Goal: Find specific page/section: Find specific page/section

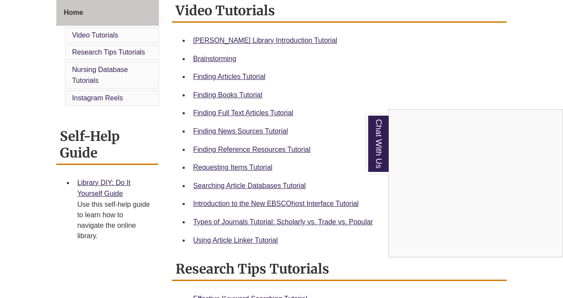
scroll to position [246, 0]
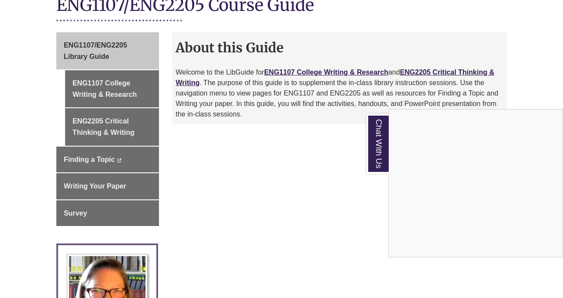
scroll to position [238, 0]
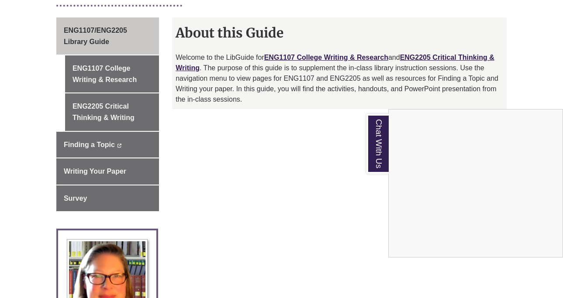
click at [241, 109] on div "Chat With Us" at bounding box center [281, 149] width 563 height 298
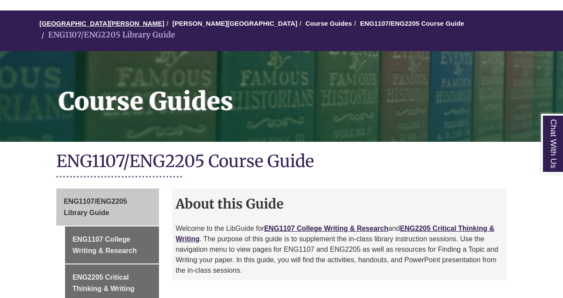
scroll to position [111, 0]
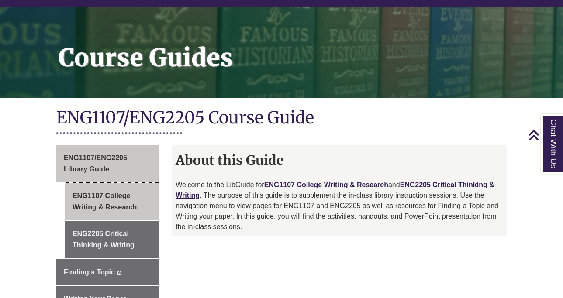
click at [112, 196] on link "ENG1107 College Writing & Research" at bounding box center [112, 201] width 94 height 37
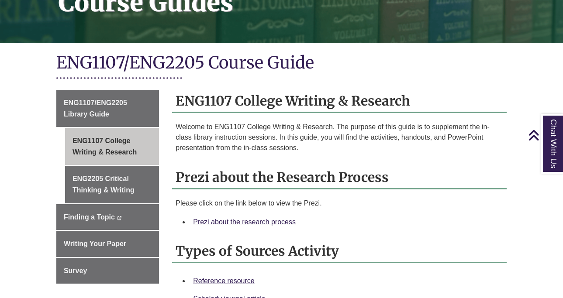
scroll to position [168, 0]
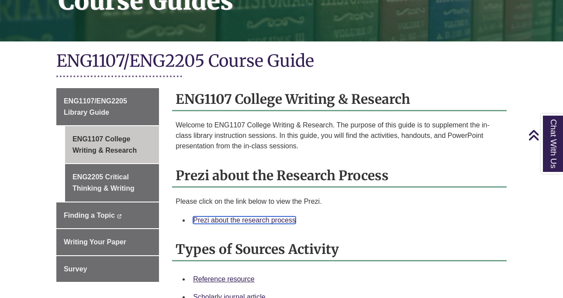
click at [224, 217] on link "Prezi about the research process" at bounding box center [244, 220] width 103 height 7
